Goal: Check status: Check status

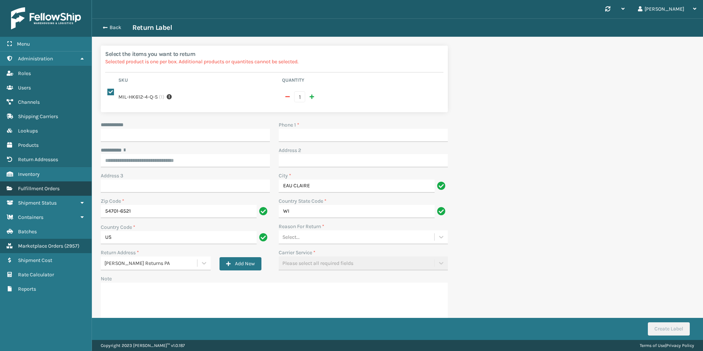
click at [44, 193] on link "Fulfillment Orders" at bounding box center [46, 188] width 92 height 14
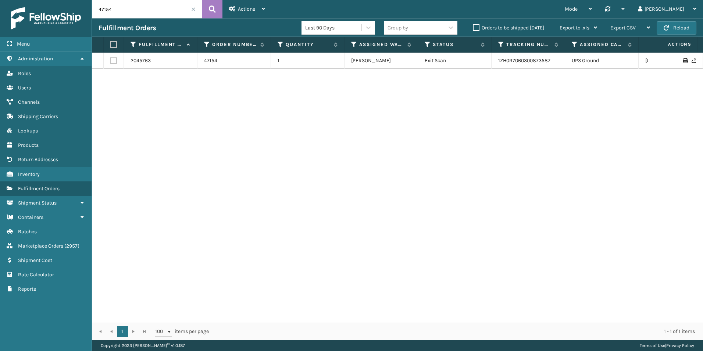
click at [129, 11] on input "47154" at bounding box center [147, 9] width 110 height 18
paste input "078"
type input "47078"
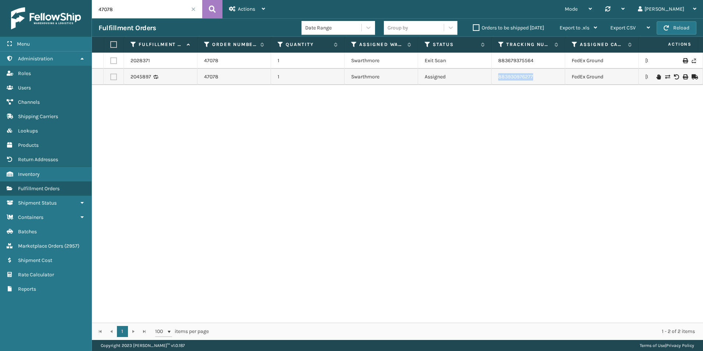
drag, startPoint x: 547, startPoint y: 74, endPoint x: 474, endPoint y: 70, distance: 72.9
click at [474, 70] on tr "2045897 47078 1 Swarthmore Assigned 883930976277 FedEx Ground [US_STATE]" at bounding box center [466, 77] width 749 height 16
copy tr "883930976277"
click at [207, 77] on link "47078" at bounding box center [211, 76] width 14 height 7
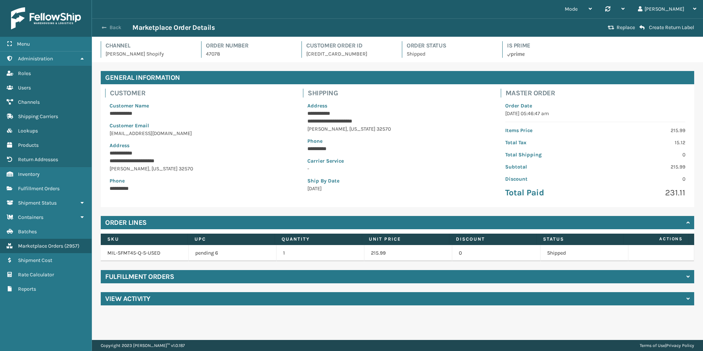
click at [118, 26] on button "Back" at bounding box center [115, 27] width 34 height 7
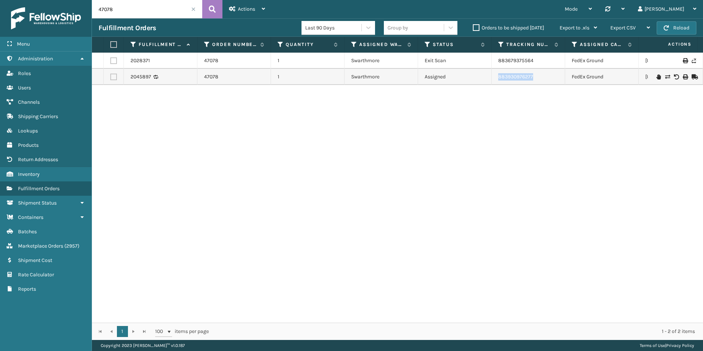
drag, startPoint x: 541, startPoint y: 74, endPoint x: 492, endPoint y: 75, distance: 48.2
click at [492, 75] on td "883930976277" at bounding box center [528, 77] width 74 height 16
copy link "883930976277"
